Goal: Task Accomplishment & Management: Use online tool/utility

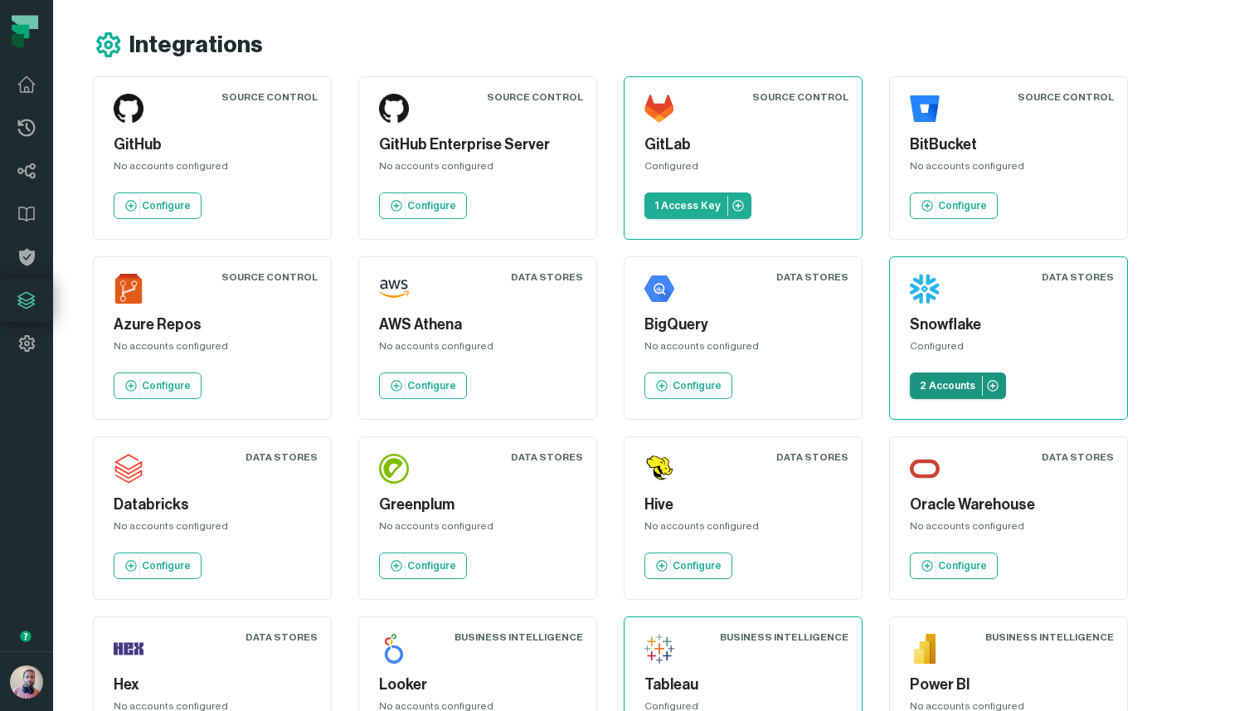
click at [954, 387] on p "2 Accounts" at bounding box center [948, 385] width 56 height 13
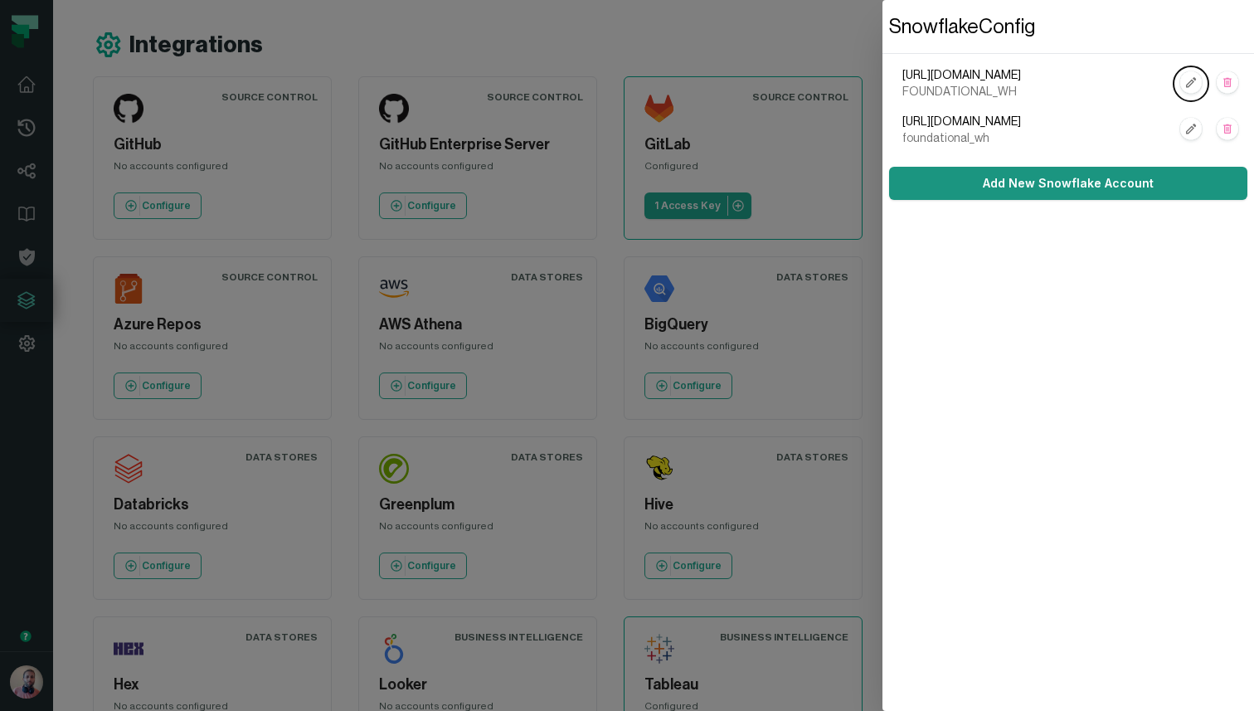
click at [1038, 181] on link "Add New Snowflake Account" at bounding box center [1068, 183] width 358 height 33
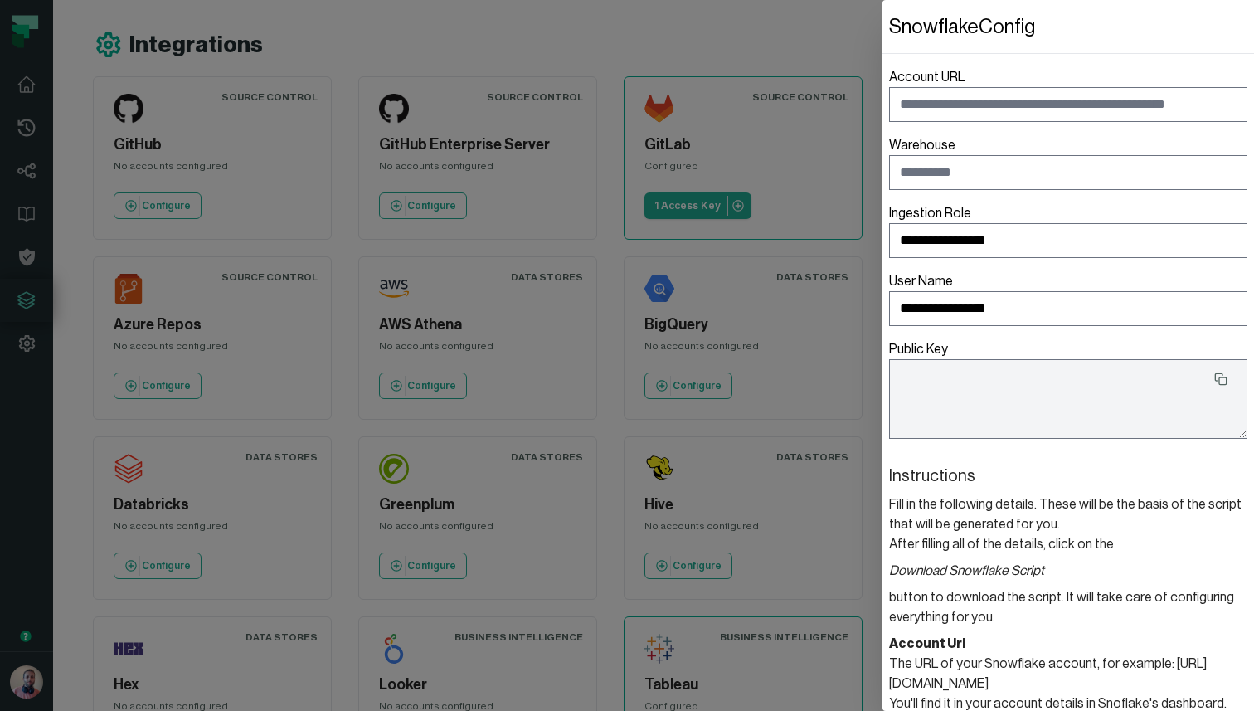
type textarea "**********"
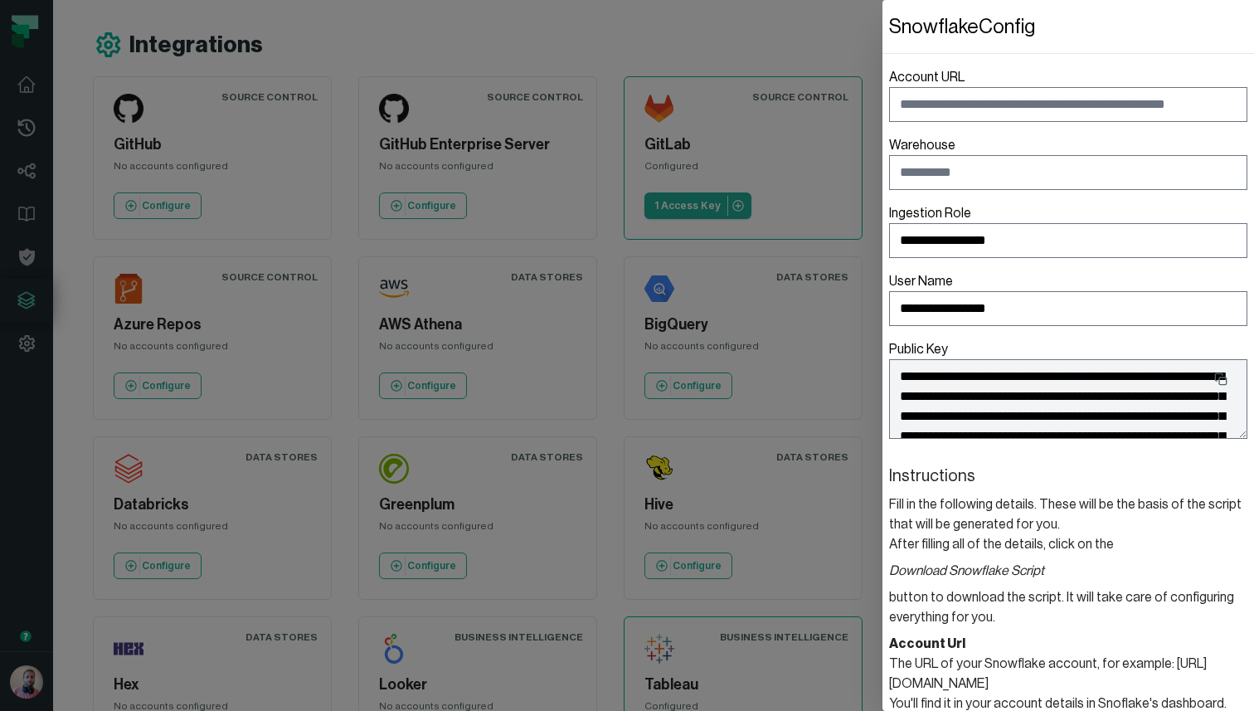
click at [883, 25] on dialog "**********" at bounding box center [1069, 355] width 372 height 711
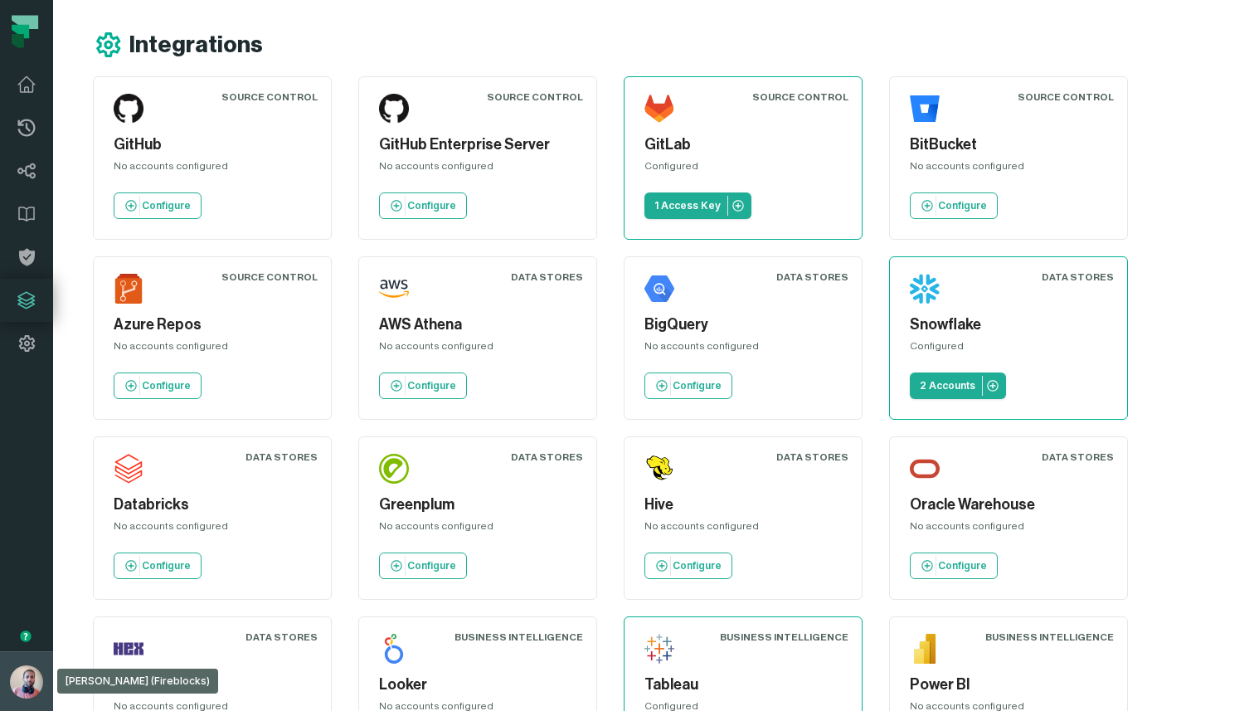
click at [12, 693] on button "[PERSON_NAME] (Fireblocks) [EMAIL_ADDRESS][DOMAIN_NAME]" at bounding box center [26, 681] width 53 height 60
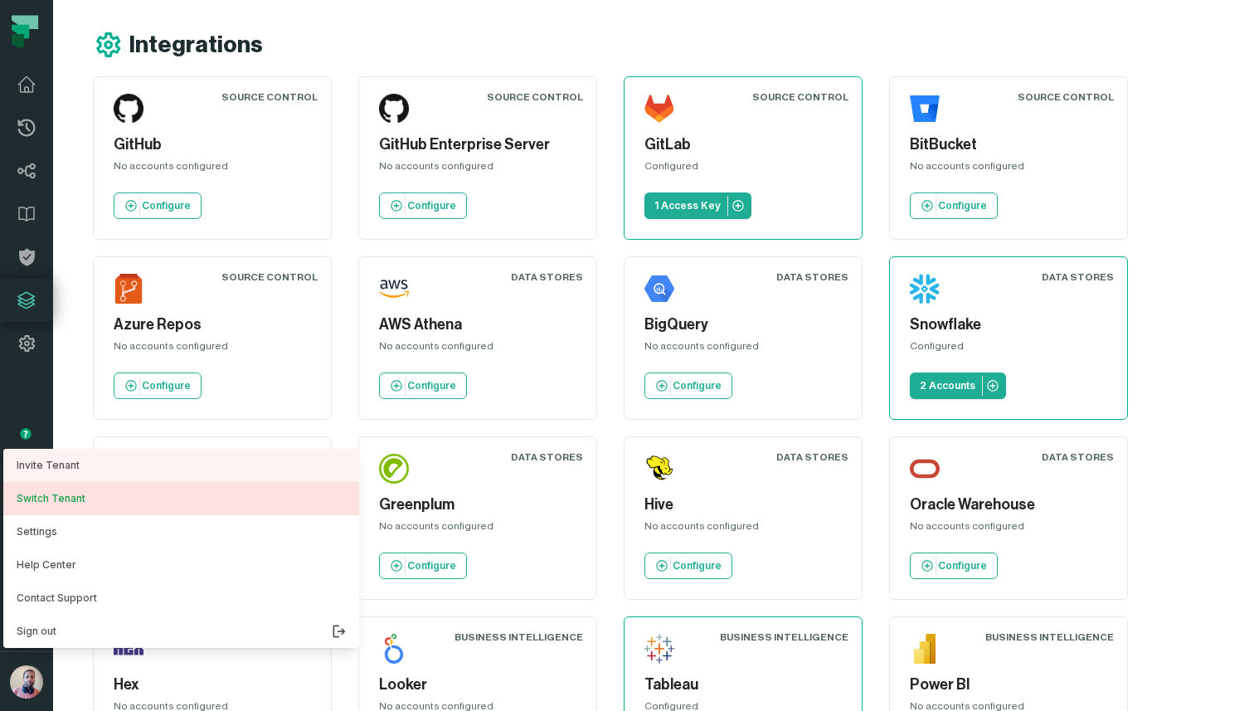
click at [67, 498] on button "Switch Tenant" at bounding box center [181, 498] width 356 height 33
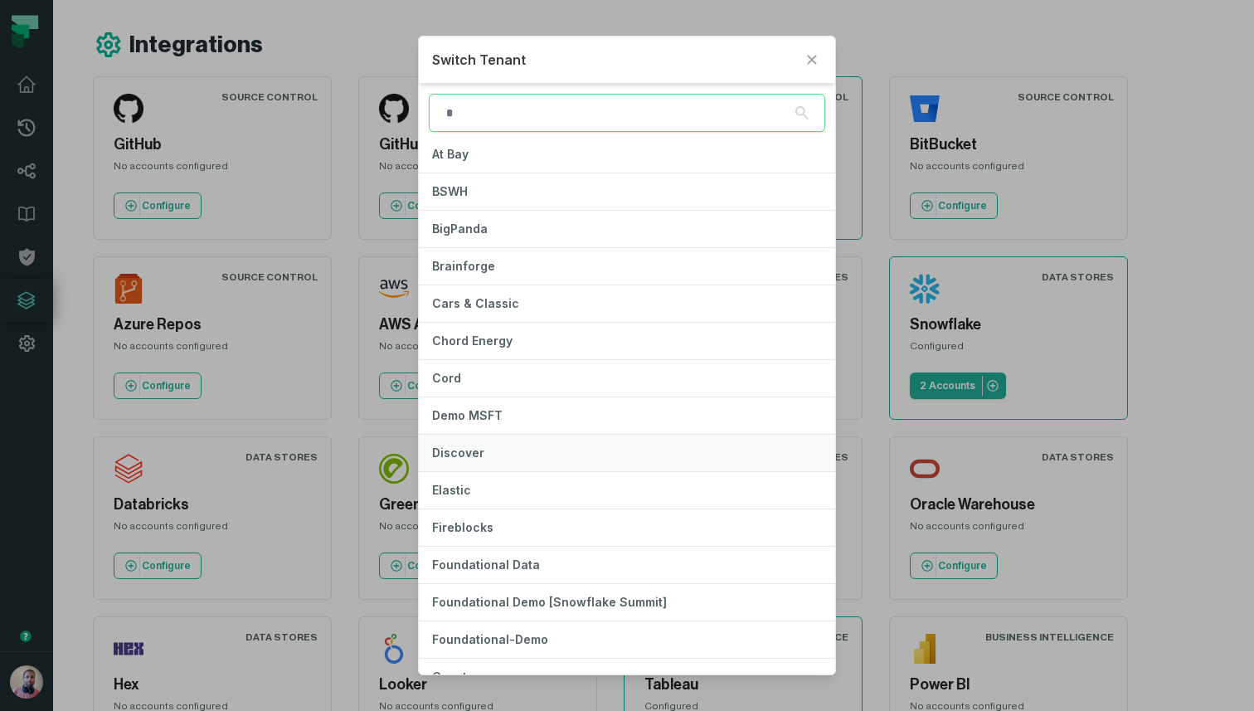
scroll to position [100, 0]
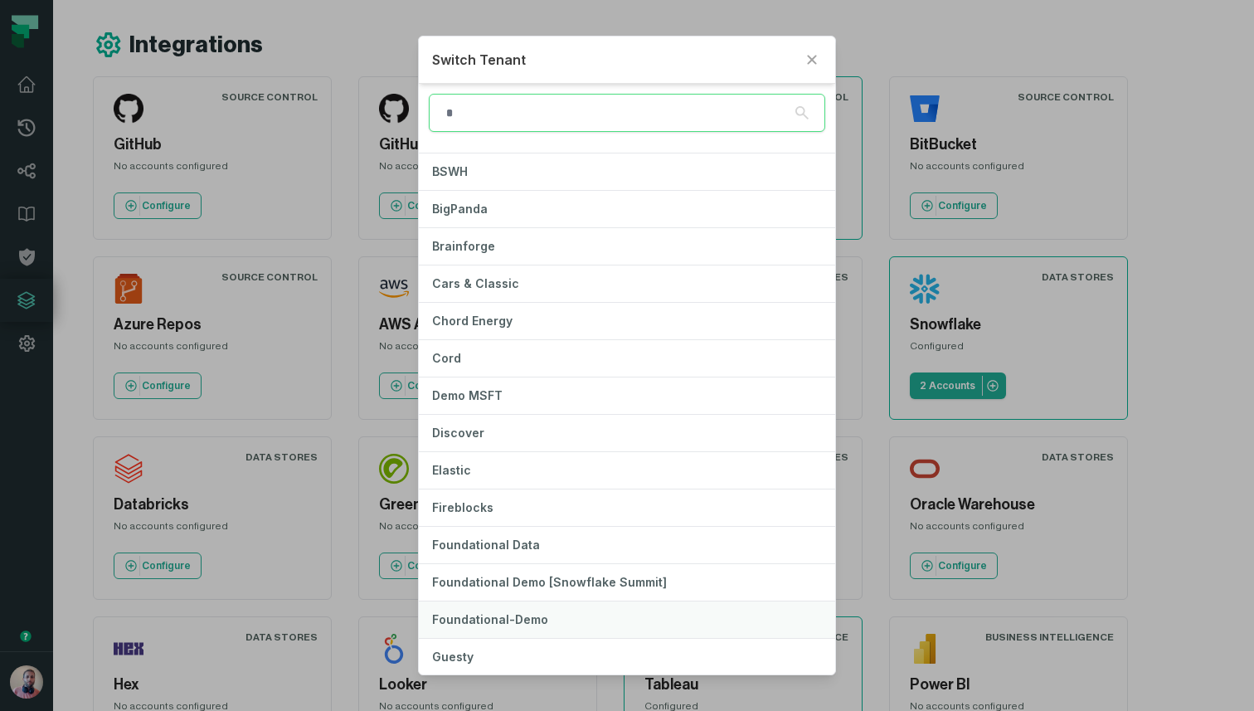
click at [473, 613] on span "Foundational-Demo" at bounding box center [490, 619] width 116 height 14
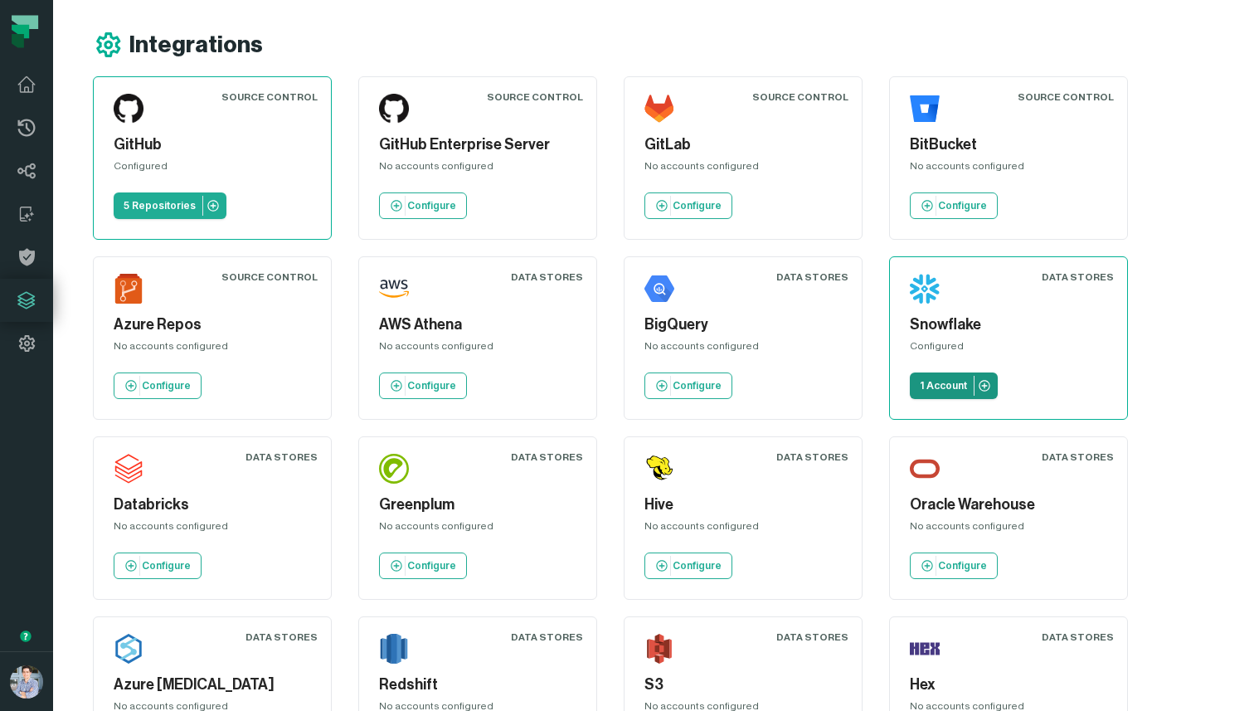
click at [938, 387] on p "1 Account" at bounding box center [943, 385] width 47 height 13
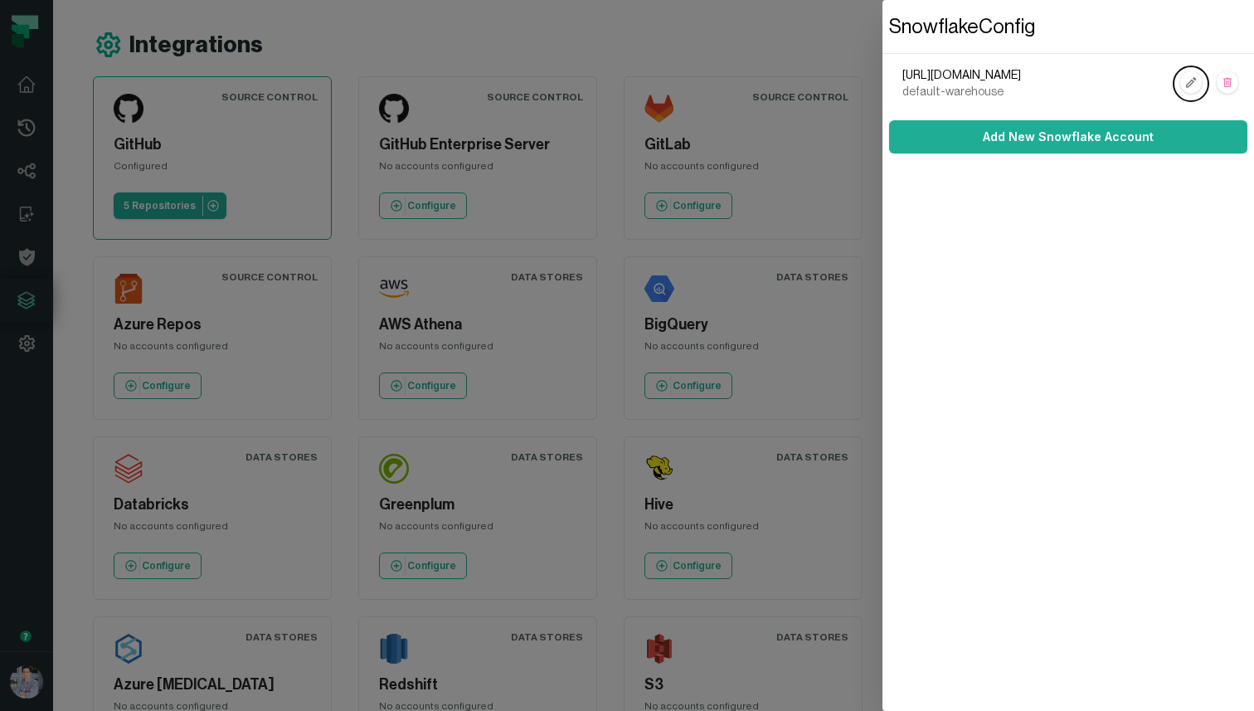
click at [883, 61] on dialog "Snowflake Config https://foundational.snowflakecomputing.com default-warehouse …" at bounding box center [1069, 355] width 372 height 711
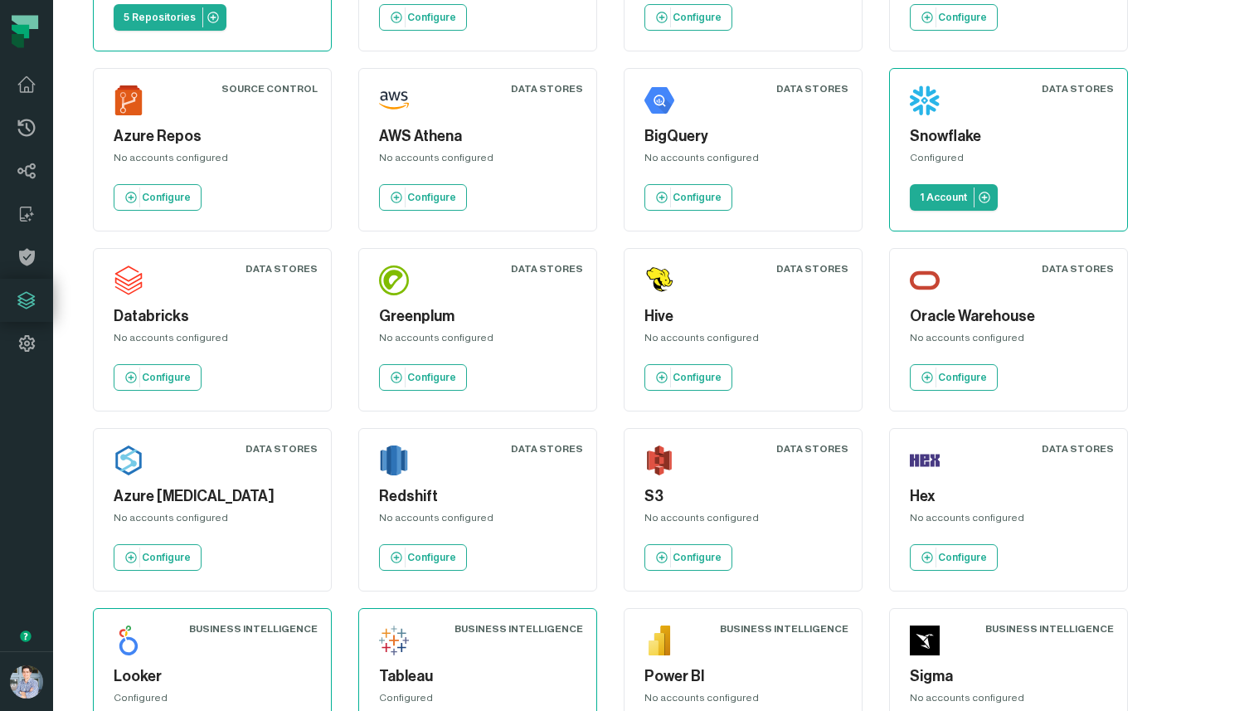
scroll to position [395, 0]
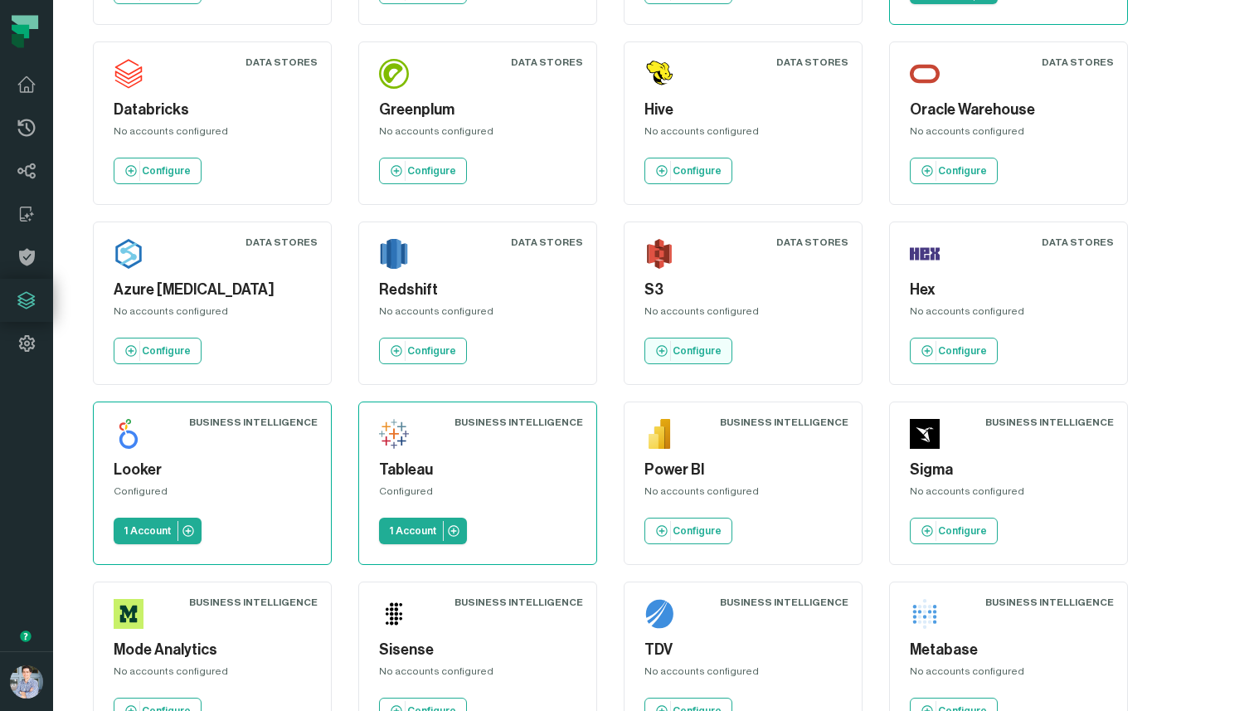
click at [683, 344] on p "Configure" at bounding box center [697, 350] width 49 height 13
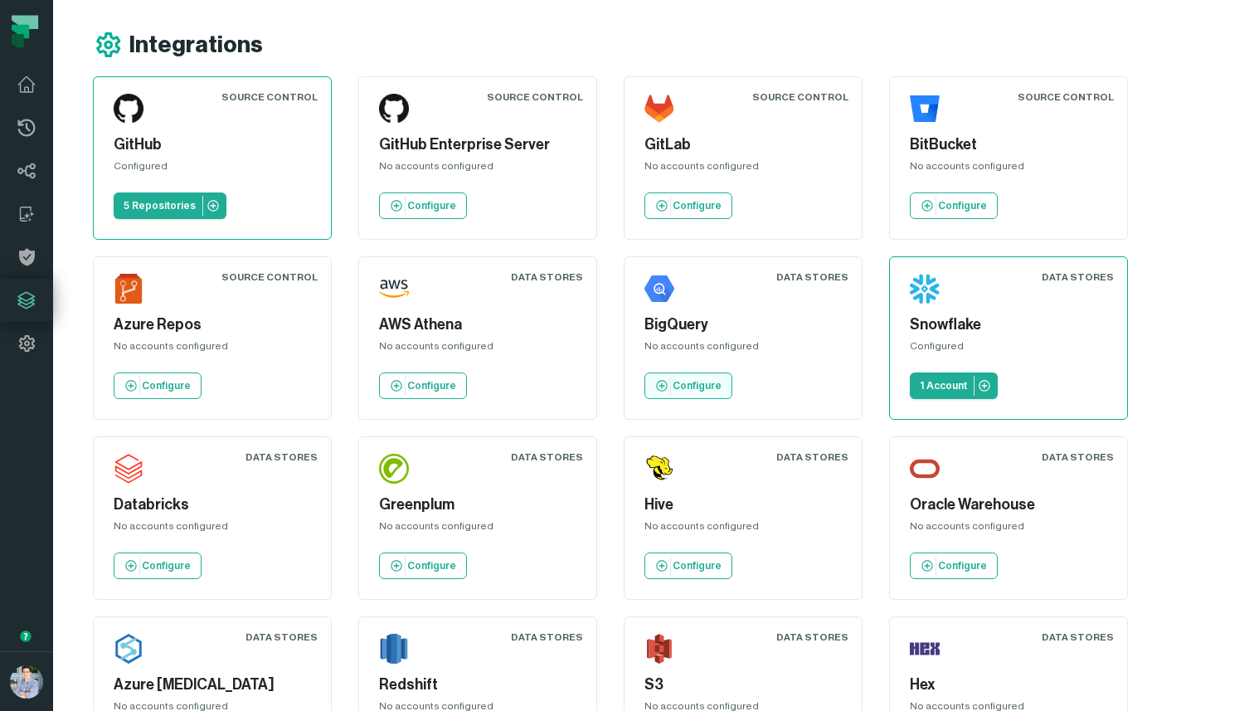
click at [694, 384] on p "Configure" at bounding box center [697, 385] width 49 height 13
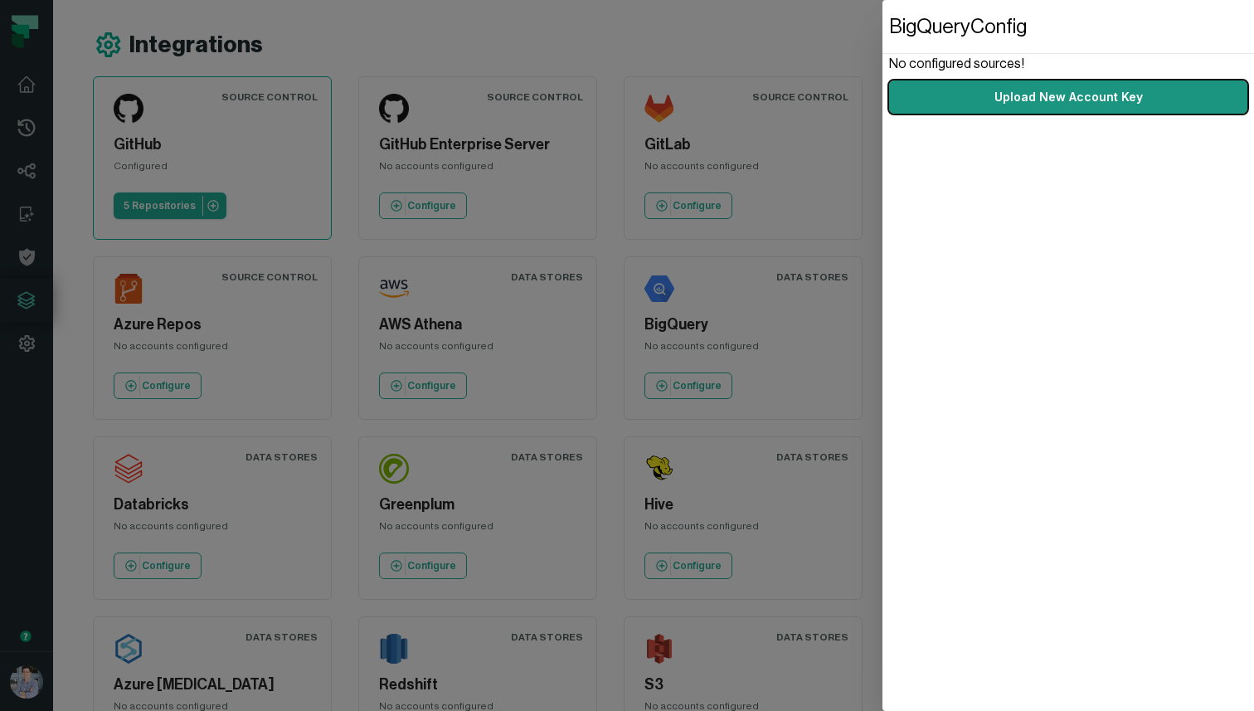
click at [1035, 98] on link "Upload New Account Key" at bounding box center [1068, 96] width 358 height 33
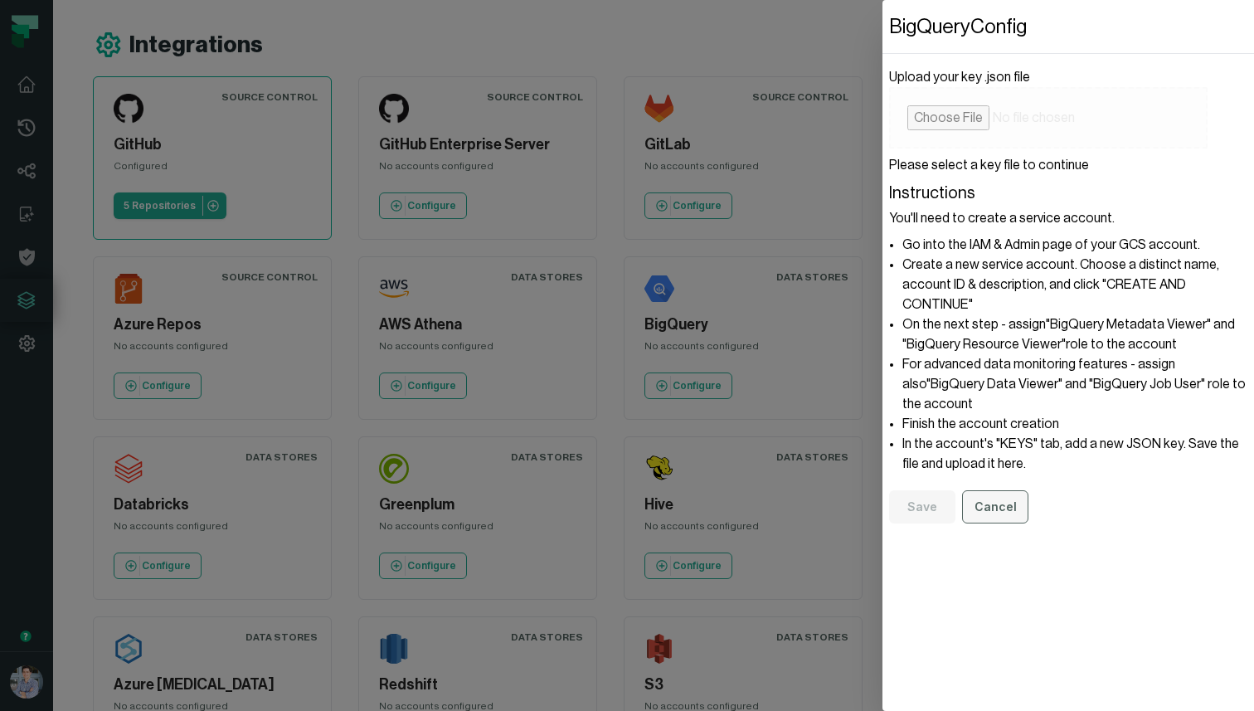
click at [1007, 490] on button "Cancel" at bounding box center [995, 506] width 66 height 33
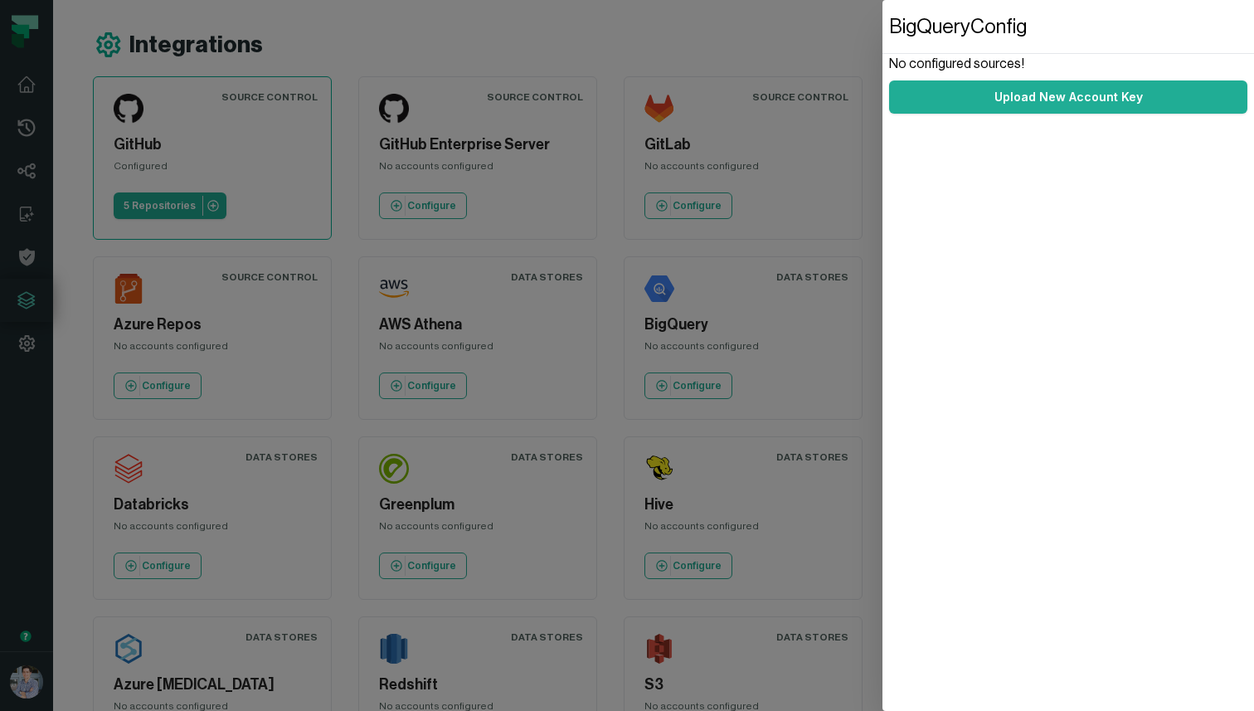
click at [883, 33] on dialog "BigQuery Config No configured sources! Upload New Account Key" at bounding box center [1069, 355] width 372 height 711
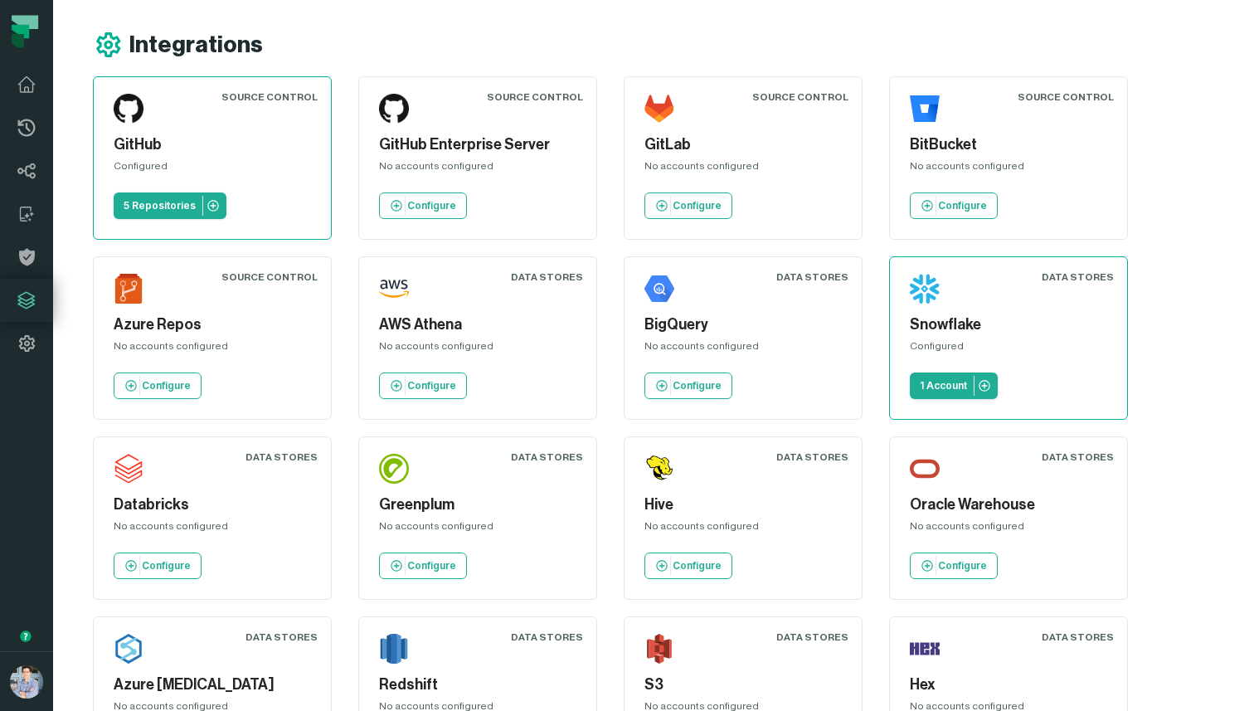
click at [203, 48] on h1 "Integrations" at bounding box center [196, 45] width 134 height 29
click at [697, 206] on p "Configure" at bounding box center [697, 205] width 49 height 13
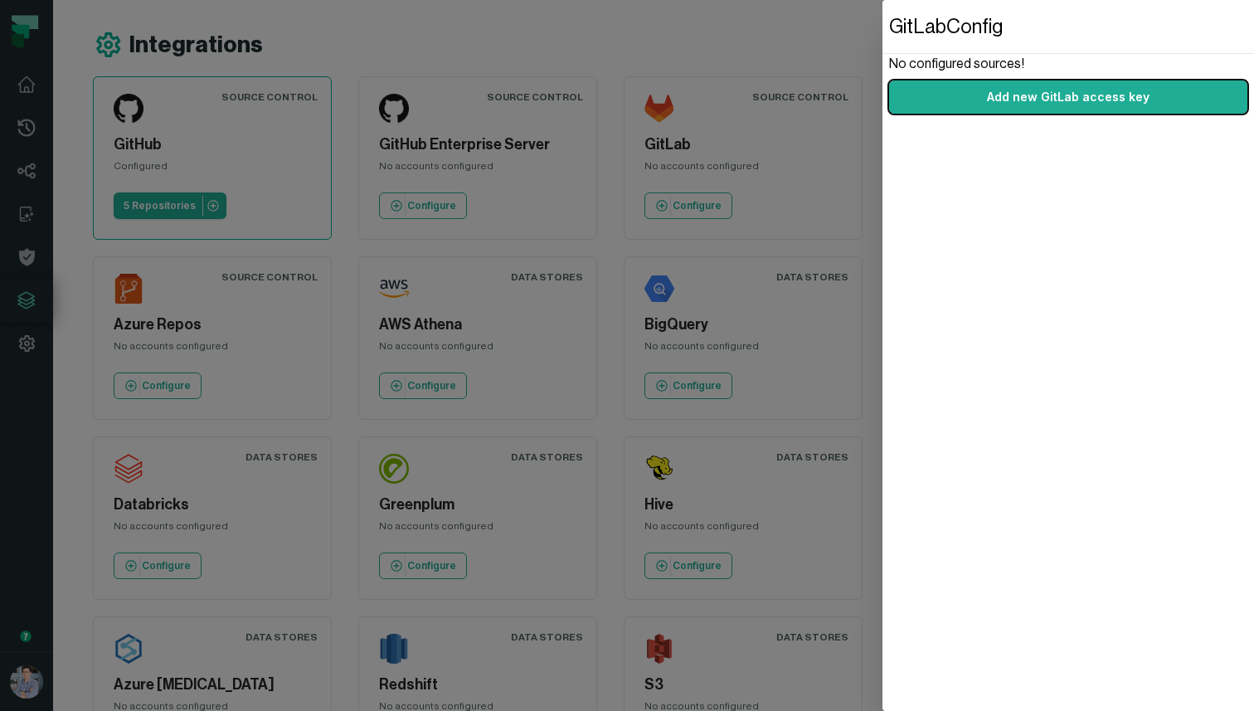
click at [883, 44] on dialog "GitLab Config No configured sources! Add new GitLab access key" at bounding box center [1069, 355] width 372 height 711
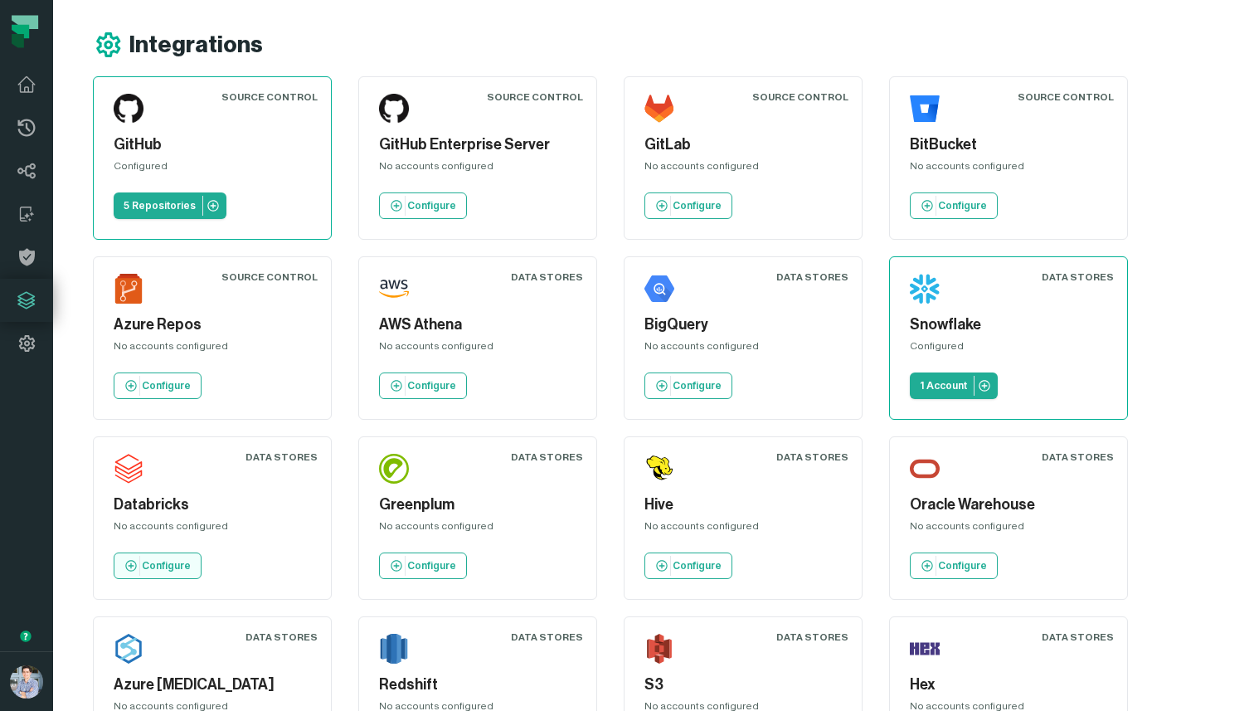
click at [158, 572] on p "Configure" at bounding box center [166, 565] width 49 height 13
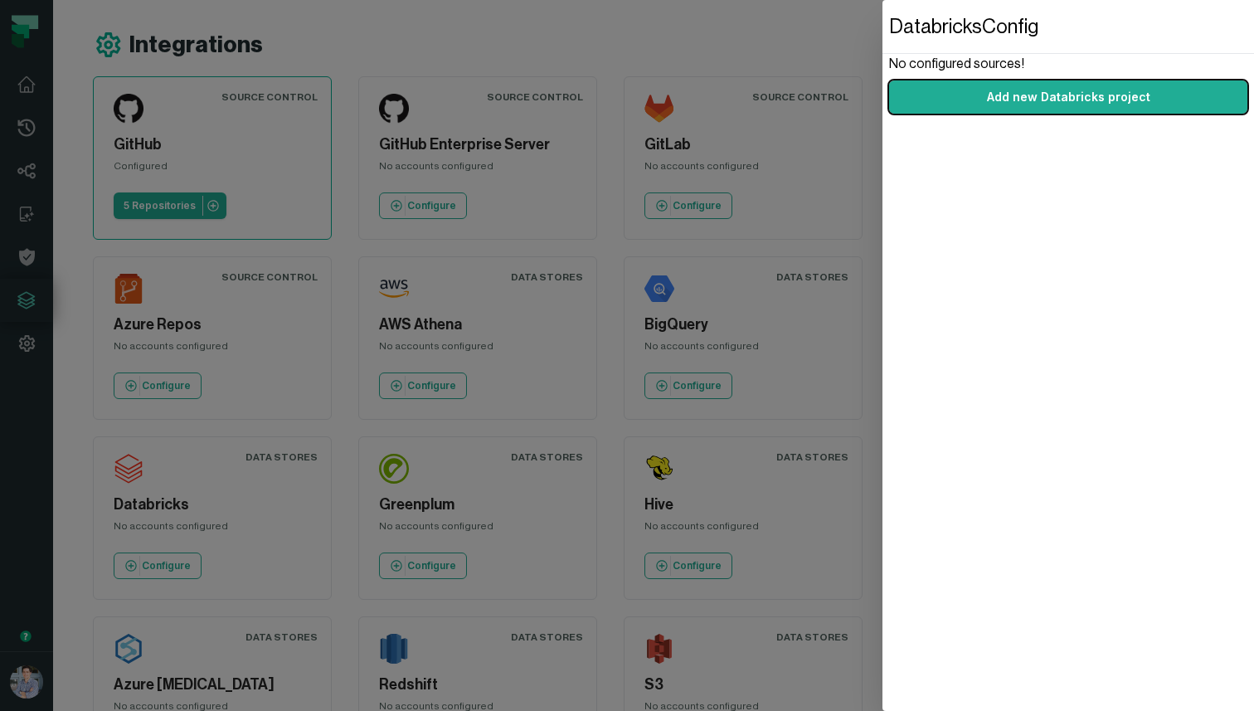
click at [983, 28] on header "Databricks Config" at bounding box center [1069, 26] width 372 height 53
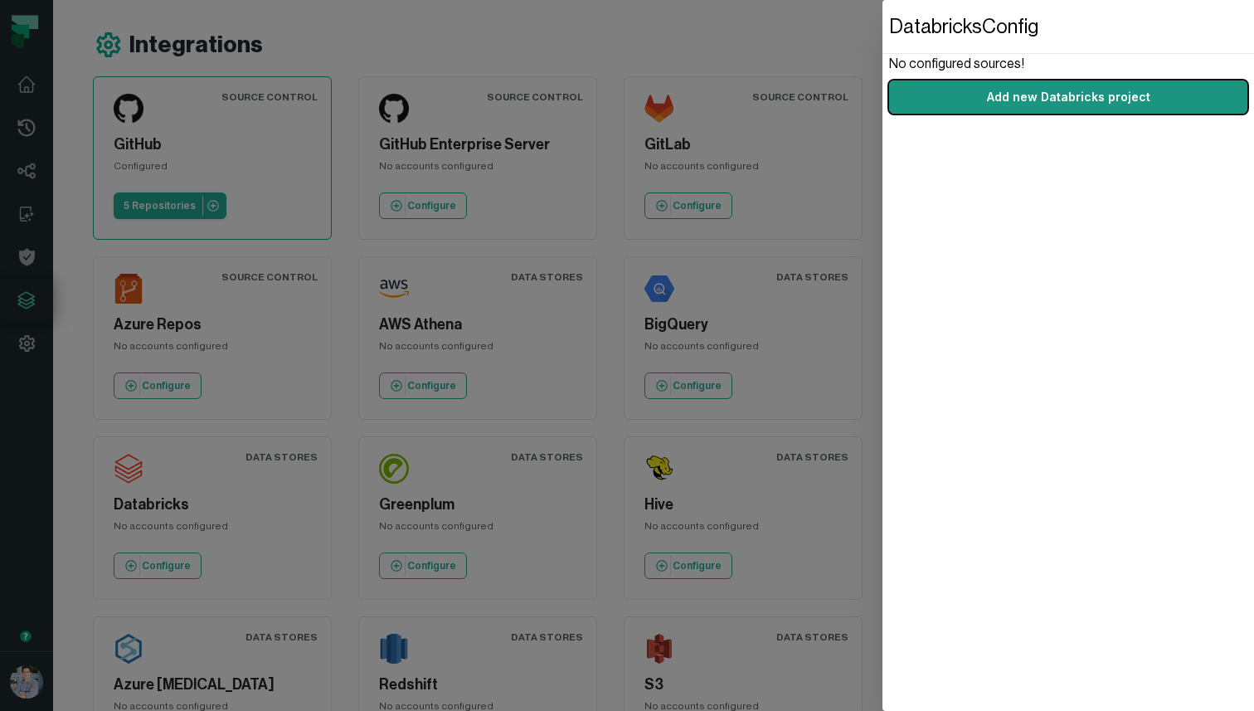
click at [980, 109] on link "Add new Databricks project" at bounding box center [1068, 96] width 358 height 33
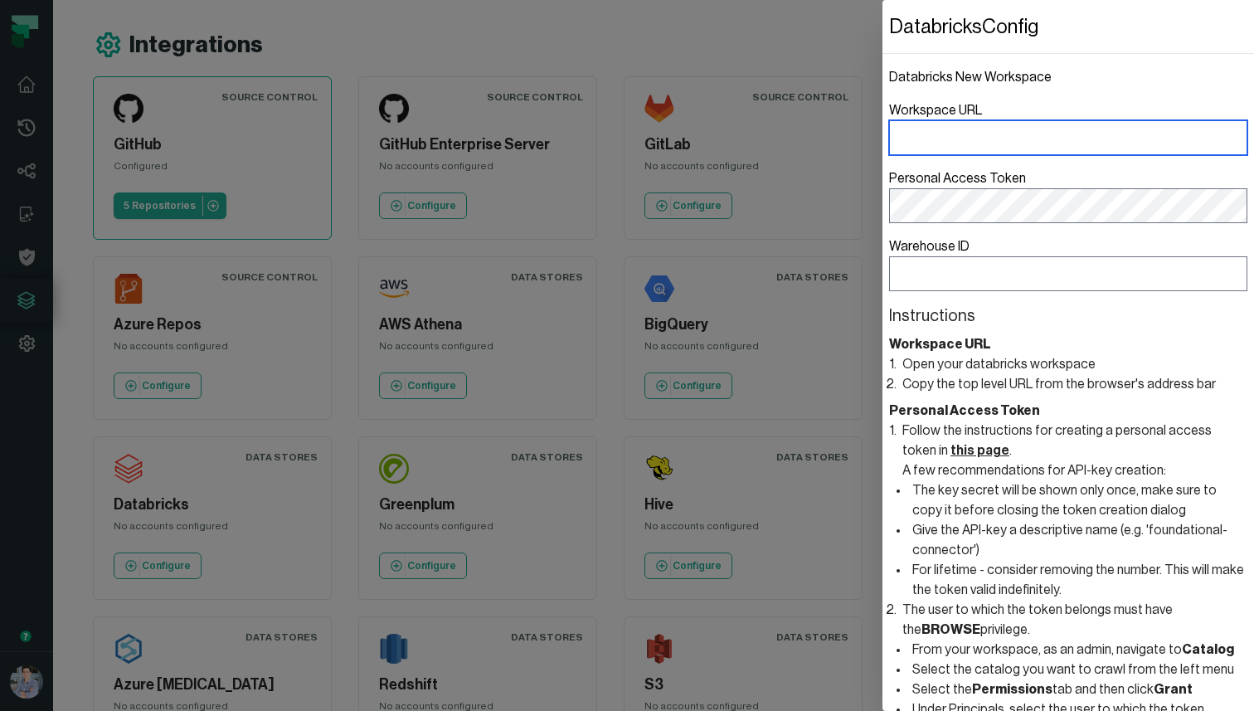
click at [968, 153] on input "Workspace URL" at bounding box center [1068, 137] width 358 height 35
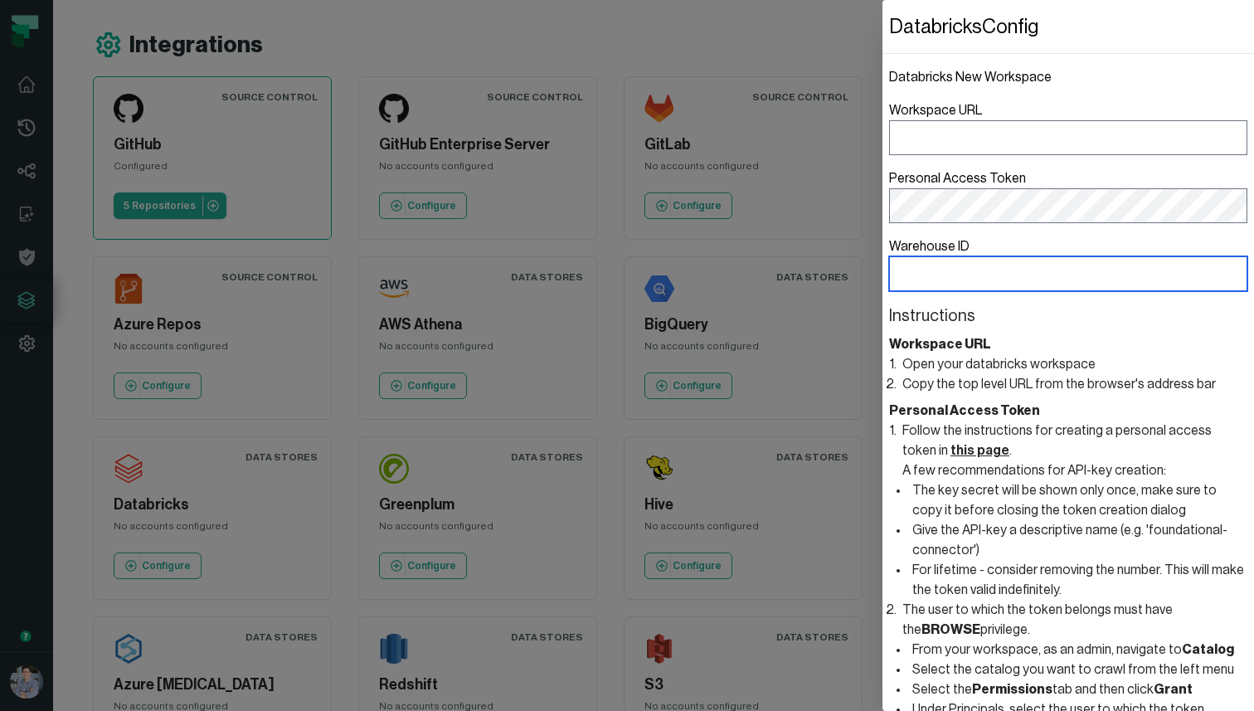
click at [920, 279] on input "Warehouse ID" at bounding box center [1068, 273] width 358 height 35
click at [911, 318] on header "Instructions" at bounding box center [1068, 315] width 358 height 23
click at [883, 31] on dialog "Databricks Config Databricks New Workspace Workspace URL Personal Access Token …" at bounding box center [1069, 355] width 372 height 711
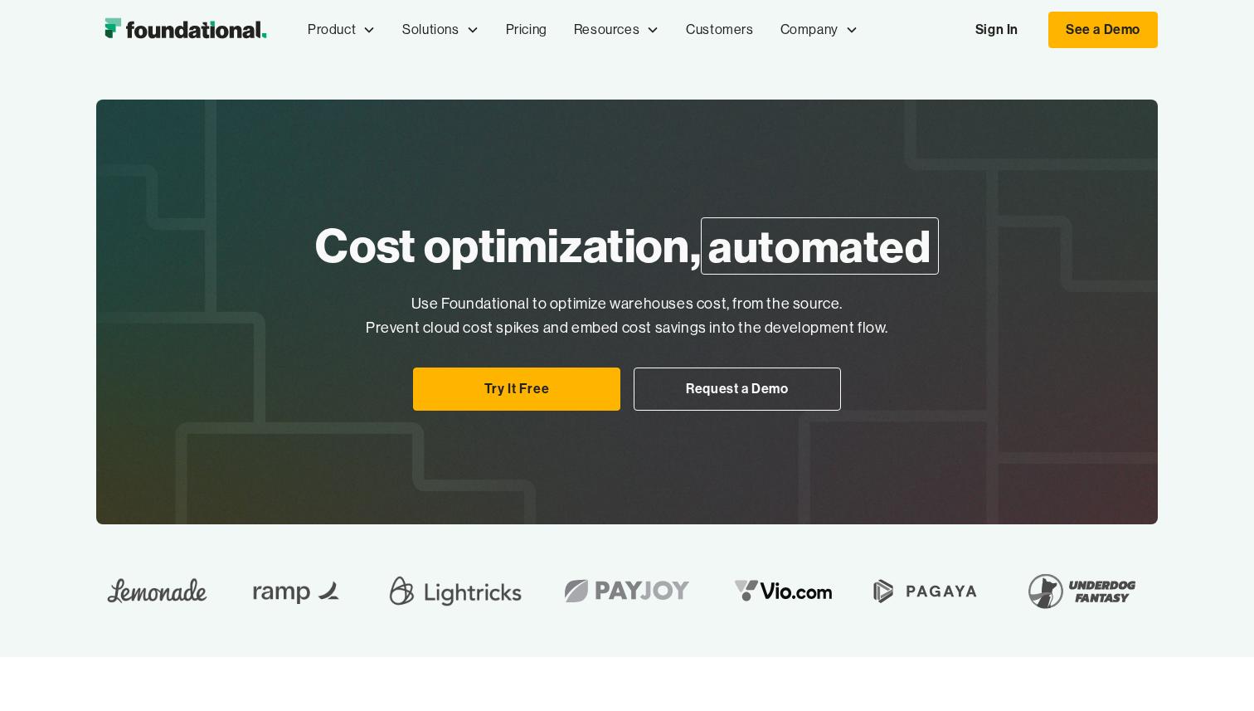
click at [743, 249] on span "automated" at bounding box center [819, 245] width 237 height 57
click at [629, 267] on h1 "Cost optimization, automated" at bounding box center [626, 245] width 623 height 65
click at [1088, 582] on img at bounding box center [1082, 590] width 133 height 53
